Goal: Task Accomplishment & Management: Manage account settings

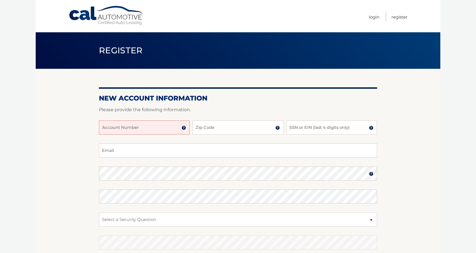
click at [140, 124] on input "Account Number" at bounding box center [144, 128] width 91 height 14
click at [183, 130] on img at bounding box center [184, 128] width 4 height 4
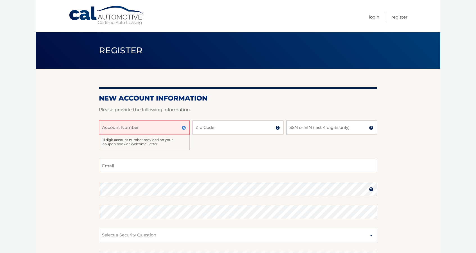
click at [172, 129] on input "Account Number" at bounding box center [144, 128] width 91 height 14
type input "44456009057"
click at [269, 101] on h2 "New Account Information" at bounding box center [238, 98] width 278 height 8
click at [159, 127] on input "44456009057" at bounding box center [144, 128] width 91 height 14
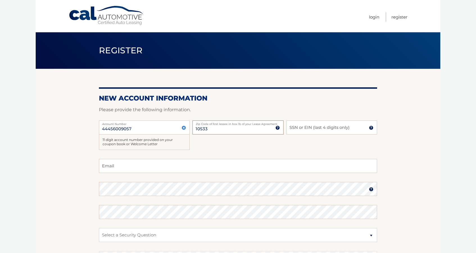
type input "10533"
click at [320, 129] on input "SSN or EIN (last 4 digits only)" at bounding box center [331, 128] width 91 height 14
type input "9688"
click at [83, 170] on section "New Account Information Please provide the following information. 44456009057 A…" at bounding box center [238, 186] width 405 height 235
click at [224, 153] on div "44456009057 Account Number 11 digit account number provided on your coupon book…" at bounding box center [238, 140] width 278 height 39
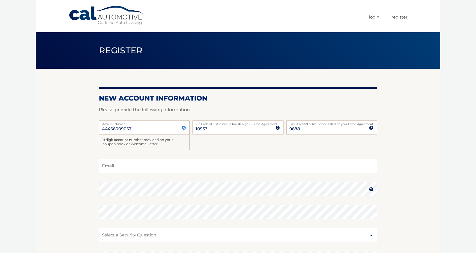
click at [184, 128] on img at bounding box center [184, 128] width 4 height 4
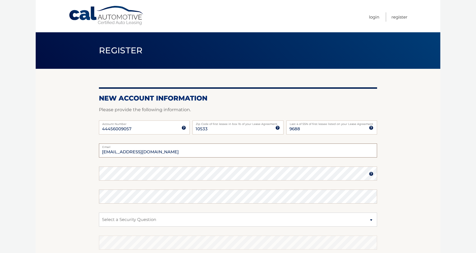
type input "jonandnetta@gmail.com"
select select "2"
click at [31, 209] on body "Cal Automotive Menu Login Register Register" at bounding box center [238, 126] width 476 height 253
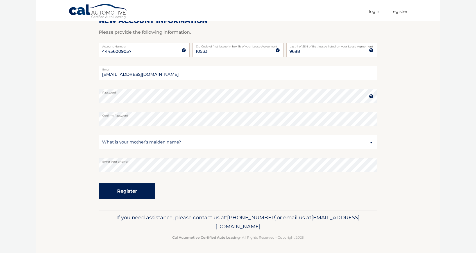
scroll to position [77, 0]
click at [115, 195] on button "Register" at bounding box center [127, 191] width 56 height 15
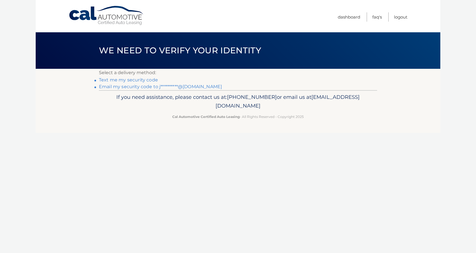
click at [145, 80] on link "Text me my security code" at bounding box center [128, 79] width 59 height 5
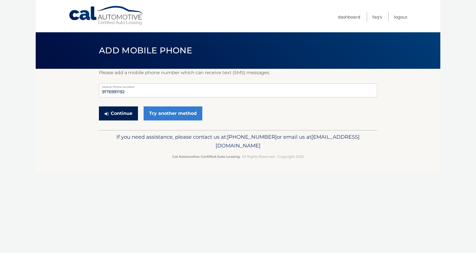
click at [121, 116] on button "Continue" at bounding box center [118, 114] width 39 height 14
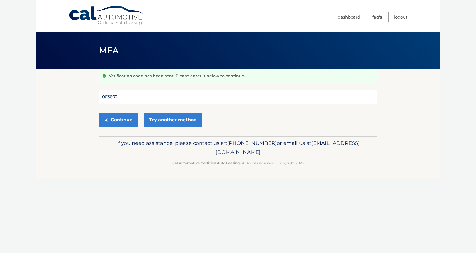
type input "063602"
click at [118, 120] on button "Continue" at bounding box center [118, 120] width 39 height 14
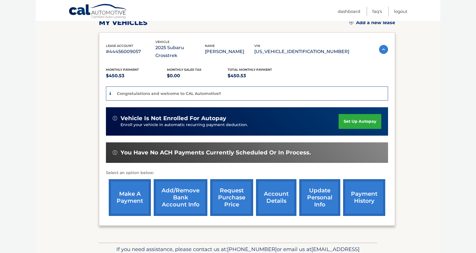
scroll to position [91, 0]
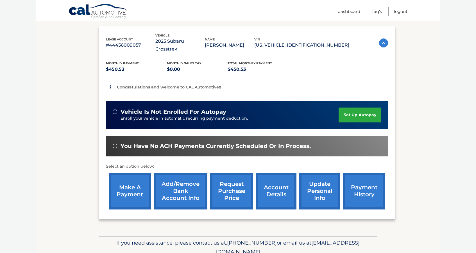
click at [349, 112] on link "set up autopay" at bounding box center [360, 115] width 43 height 15
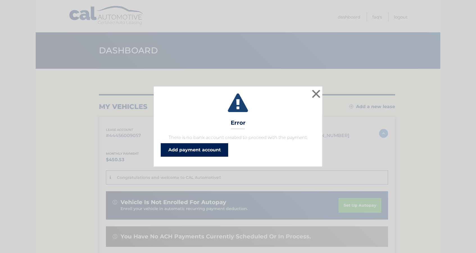
click at [188, 150] on link "Add payment account" at bounding box center [194, 149] width 67 height 13
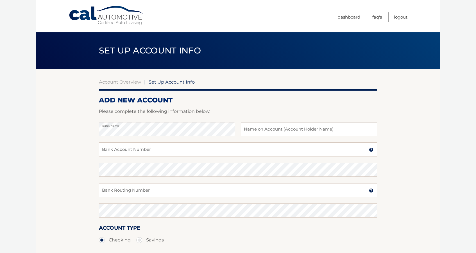
click at [289, 131] on input "text" at bounding box center [309, 129] width 136 height 14
type input "Jonathan Monk"
click at [162, 150] on input "Bank Account Number" at bounding box center [238, 149] width 278 height 14
type input "930767996"
click at [127, 192] on input "Bank Routing Number" at bounding box center [238, 190] width 278 height 14
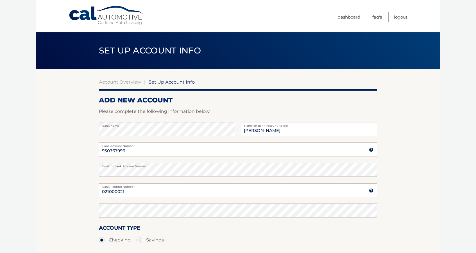
type input "021000021"
click at [63, 214] on section "Account Overview | Set Up Account Info ADD NEW ACCOUNT Please complete the foll…" at bounding box center [238, 176] width 405 height 214
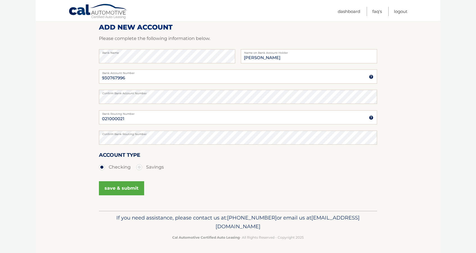
scroll to position [73, 0]
click at [127, 193] on button "save & submit" at bounding box center [121, 188] width 45 height 14
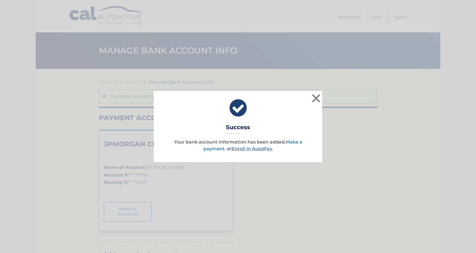
click at [298, 141] on link "Make a payment" at bounding box center [252, 145] width 99 height 12
click at [258, 154] on div "× Success Your bank account information has been added. Make a payment . or Enr…" at bounding box center [238, 126] width 169 height 71
click at [258, 149] on link "Enroll In AutoPay" at bounding box center [252, 148] width 40 height 5
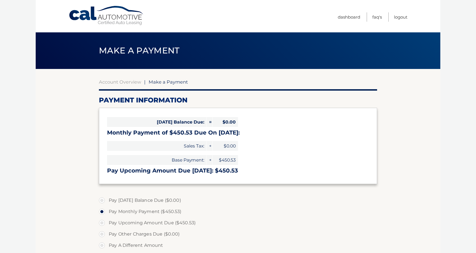
select select "NTEwNGQ5ZGEtNzY1ZC00ODMzLTkxNmYtZDM3NDRlMzI3OGNh"
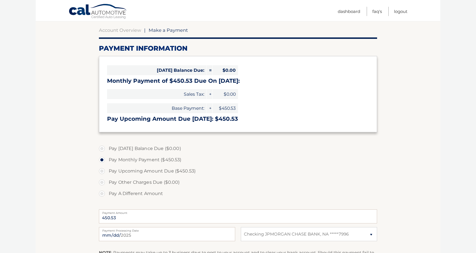
scroll to position [52, 0]
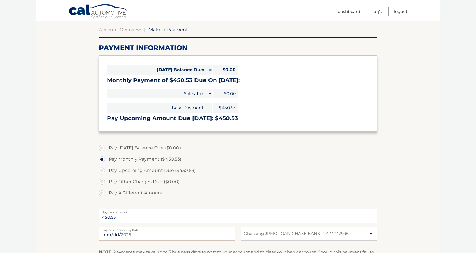
click at [263, 156] on label "Pay Monthly Payment ($450.53)" at bounding box center [238, 158] width 278 height 11
click at [107, 156] on input "Pay Monthly Payment ($450.53)" at bounding box center [104, 157] width 6 height 9
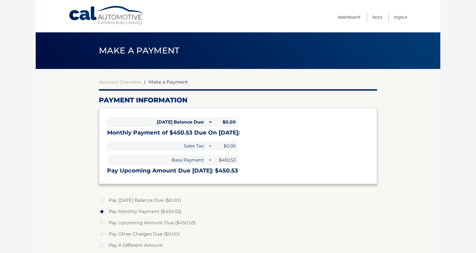
scroll to position [0, 0]
click at [46, 138] on section "Account Overview | Make a Payment Payment Information [DATE] Balance Due: = $0.…" at bounding box center [238, 214] width 405 height 290
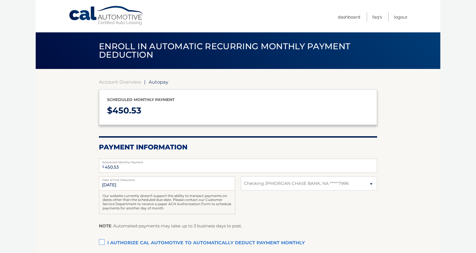
select select "NTEwNGQ5ZGEtNzY1ZC00ODMzLTkxNmYtZDM3NDRlMzI3OGNh"
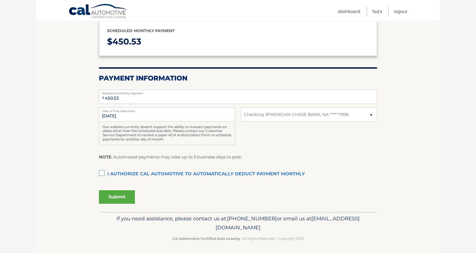
scroll to position [69, 0]
click at [101, 172] on label "I authorize cal automotive to automatically deduct payment monthly This checkbo…" at bounding box center [238, 174] width 278 height 11
click at [0, 0] on input "I authorize cal automotive to automatically deduct payment monthly This checkbo…" at bounding box center [0, 0] width 0 height 0
click at [114, 199] on button "Submit" at bounding box center [117, 196] width 36 height 13
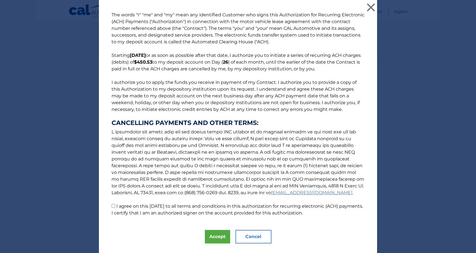
click at [117, 207] on label "I agree on this [DATE] to all terms and conditions in this authorization for re…" at bounding box center [238, 209] width 252 height 12
click at [115, 207] on input "I agree on this [DATE] to all terms and conditions in this authorization for re…" at bounding box center [114, 206] width 4 height 4
checkbox input "true"
click at [209, 236] on button "Accept" at bounding box center [217, 236] width 25 height 13
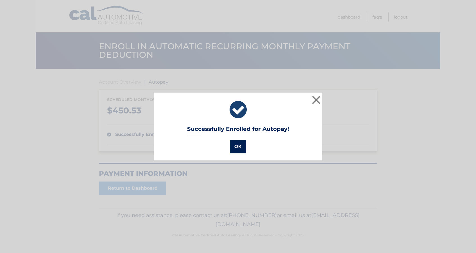
click at [238, 148] on button "OK" at bounding box center [238, 146] width 16 height 13
